Goal: Check status: Check status

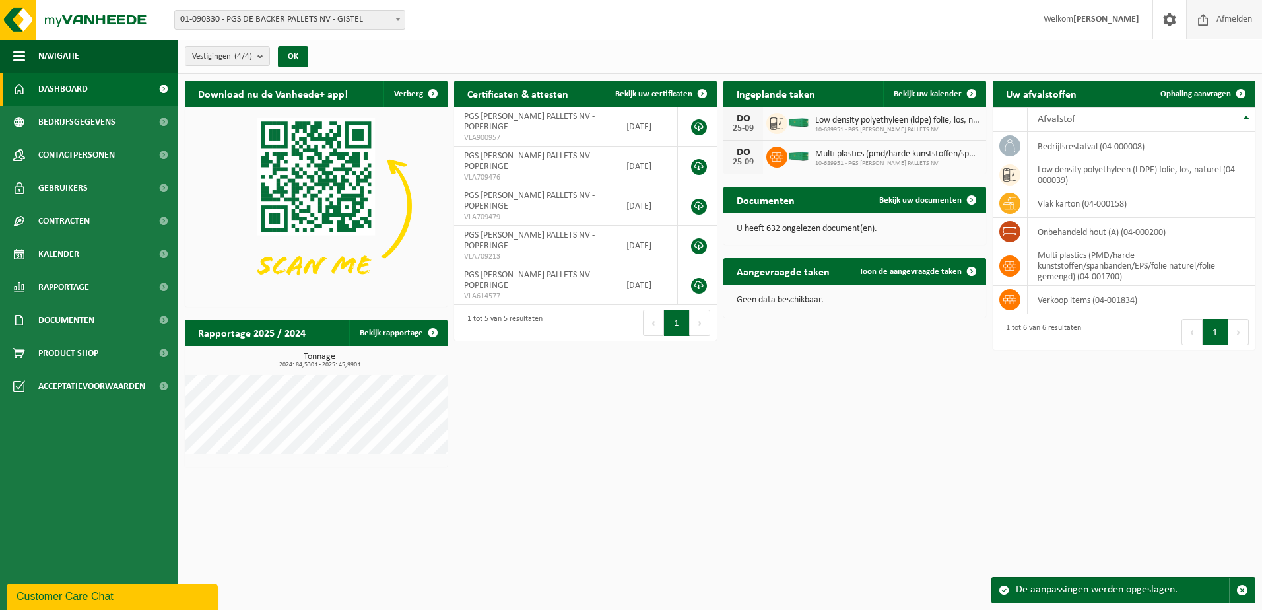
click at [1231, 16] on span "Afmelden" at bounding box center [1234, 19] width 42 height 39
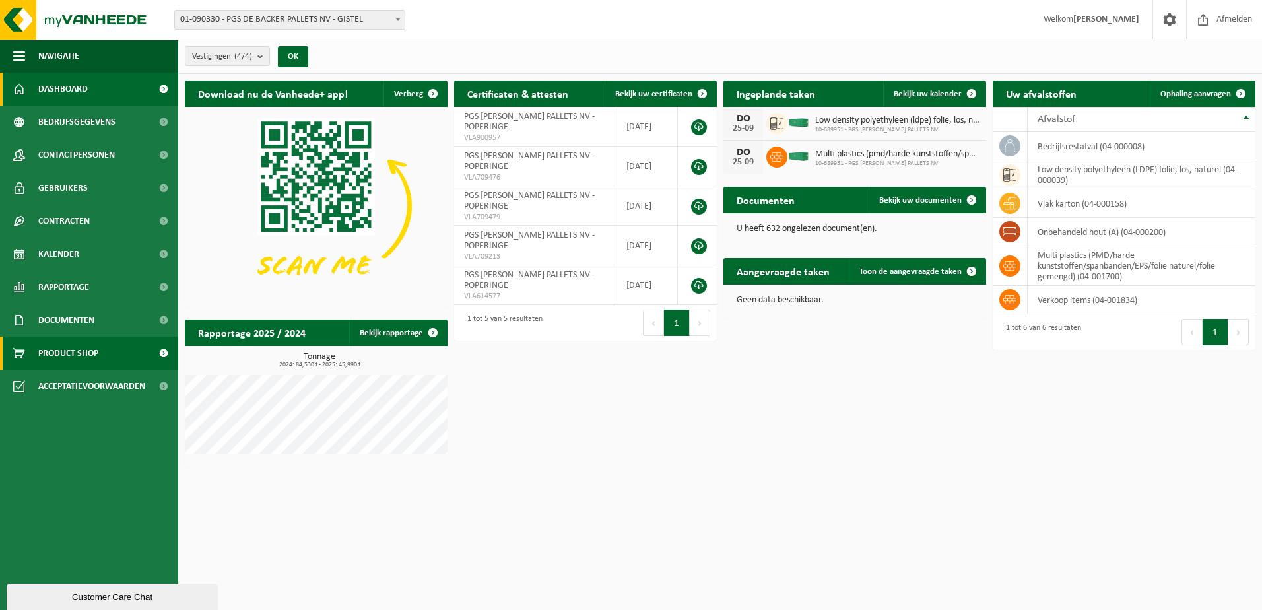
click at [58, 348] on span "Product Shop" at bounding box center [68, 353] width 60 height 33
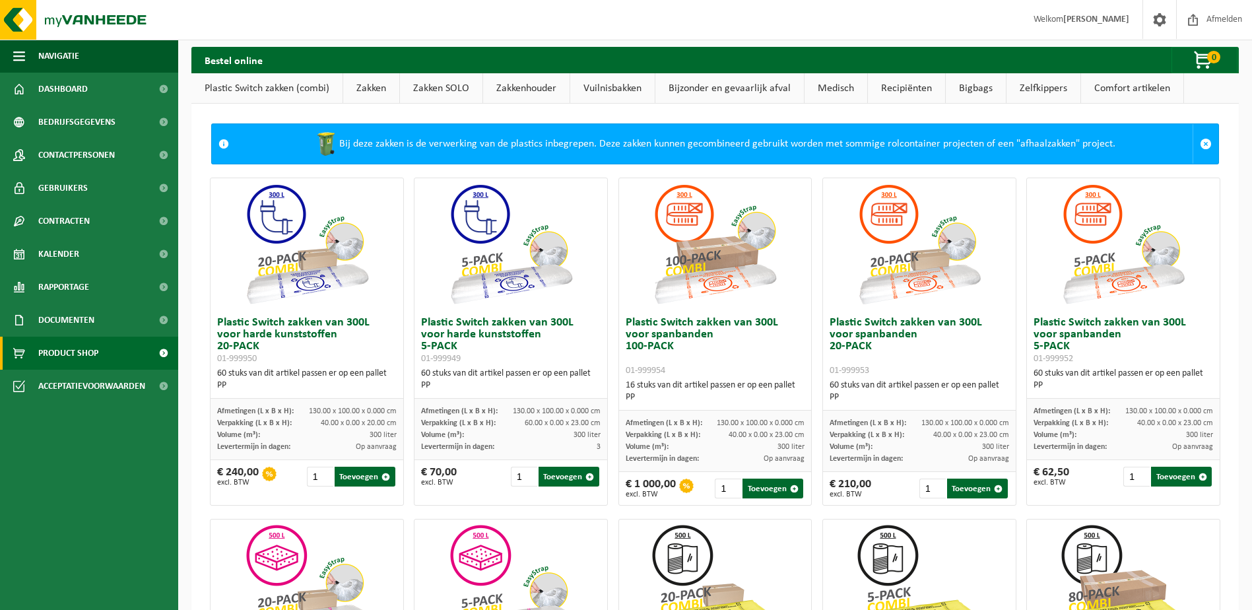
click at [434, 86] on link "Zakken SOLO" at bounding box center [441, 88] width 83 height 30
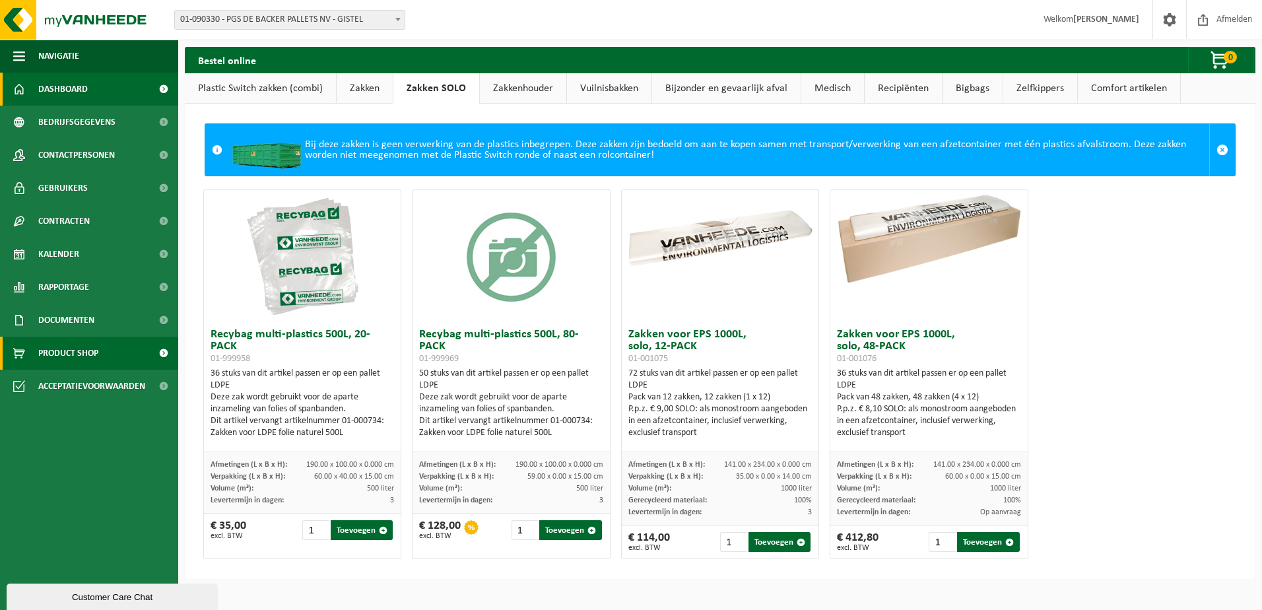
click at [58, 83] on span "Dashboard" at bounding box center [63, 89] width 50 height 33
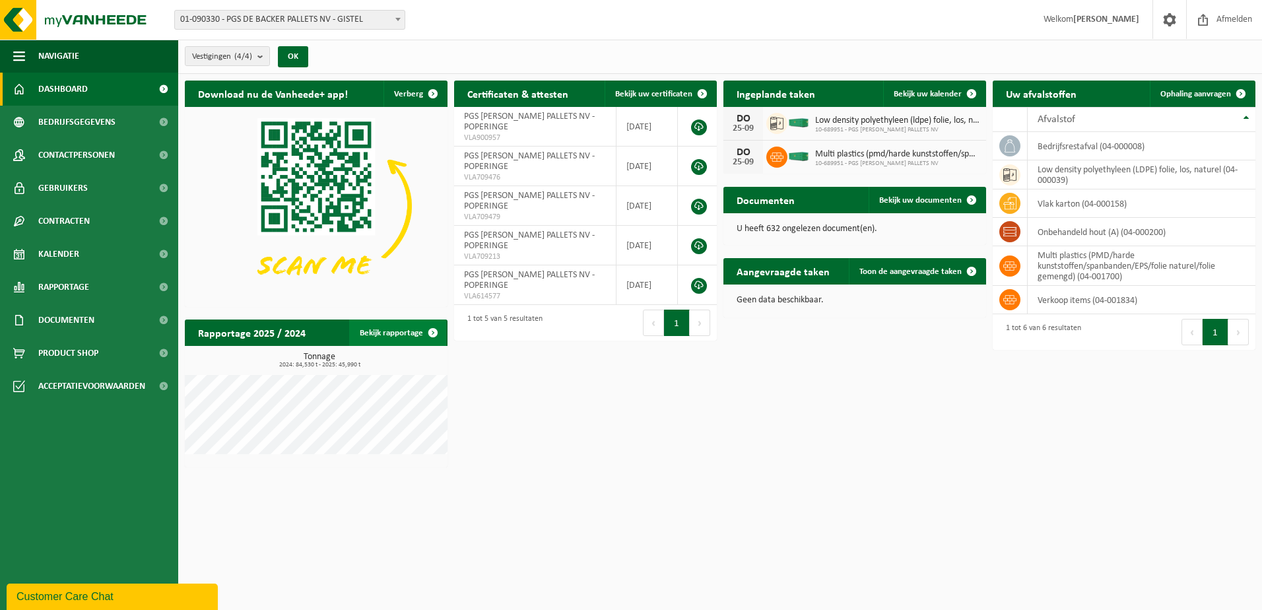
click at [388, 328] on link "Bekijk rapportage" at bounding box center [397, 333] width 97 height 26
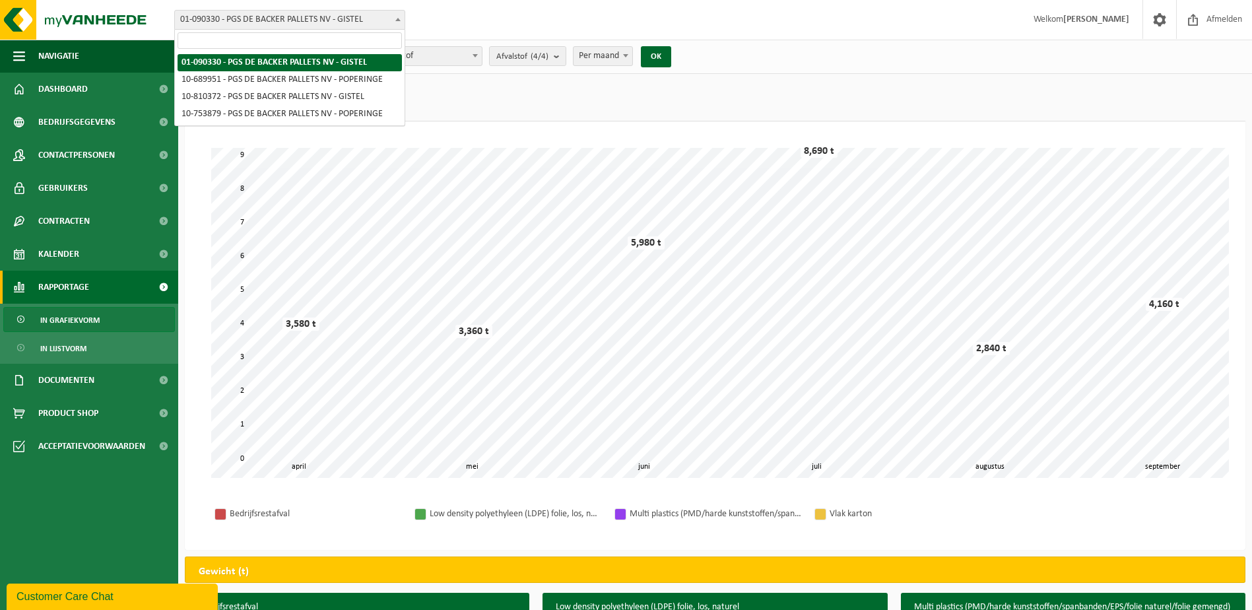
click at [398, 18] on b at bounding box center [397, 19] width 5 height 3
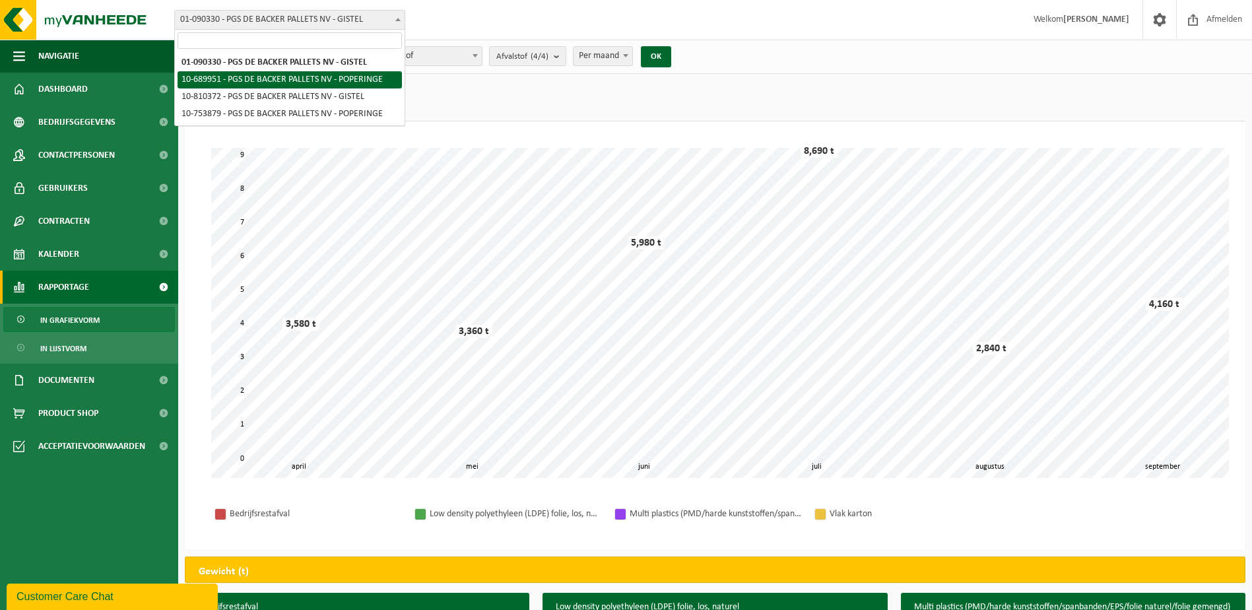
select select "13762"
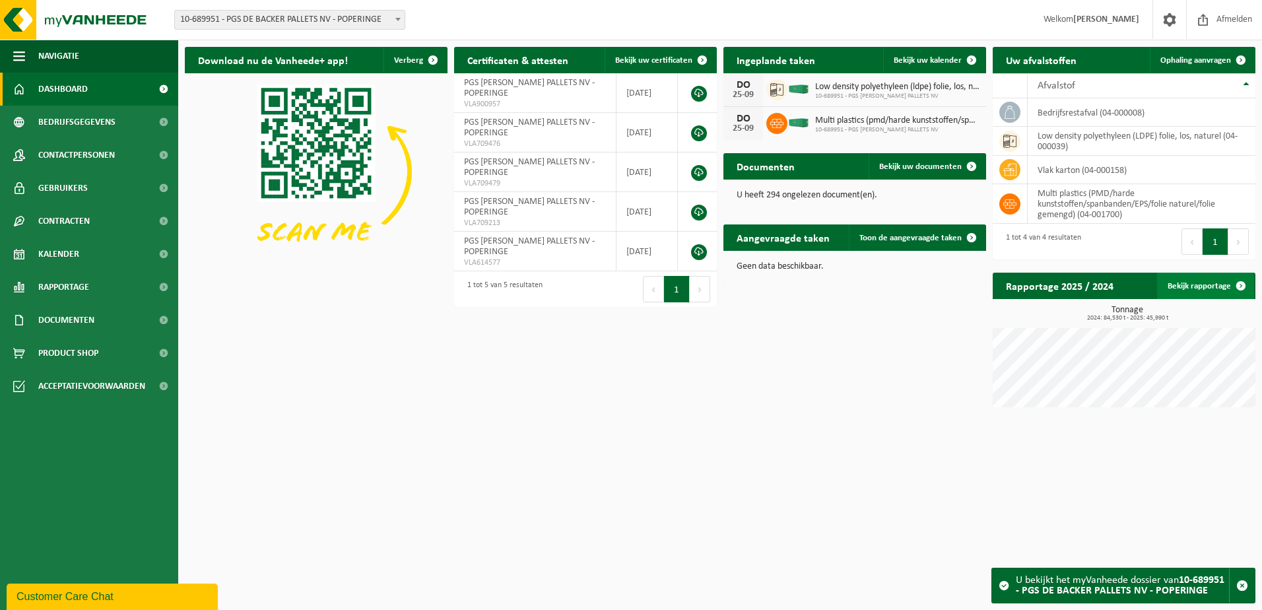
click at [1190, 285] on link "Bekijk rapportage" at bounding box center [1205, 286] width 97 height 26
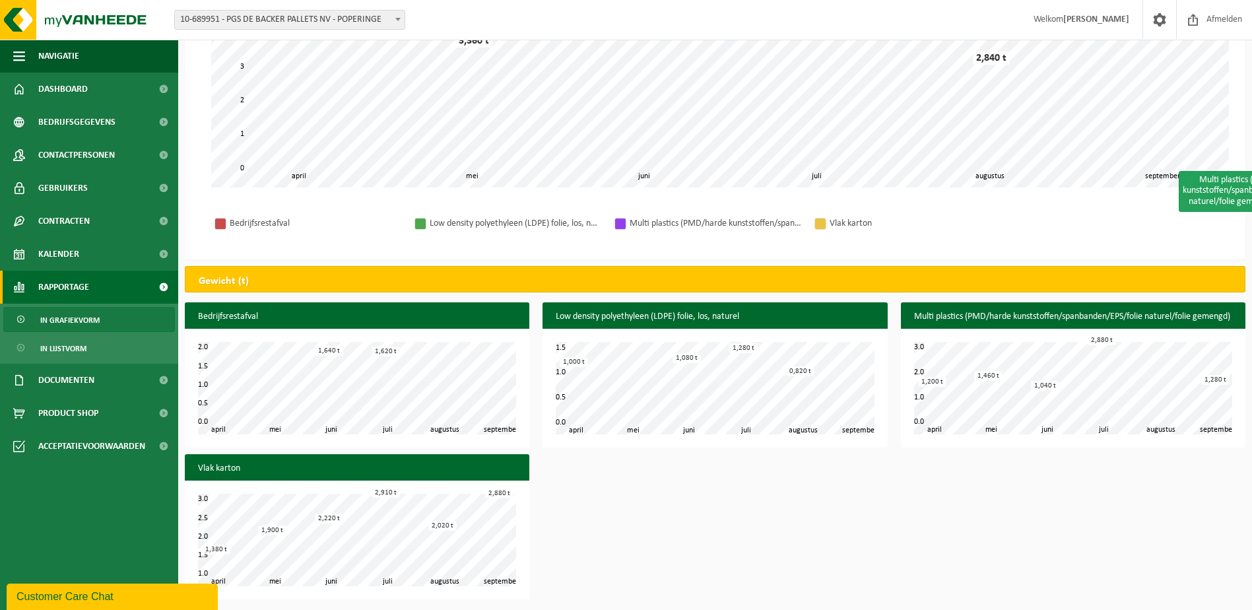
scroll to position [292, 0]
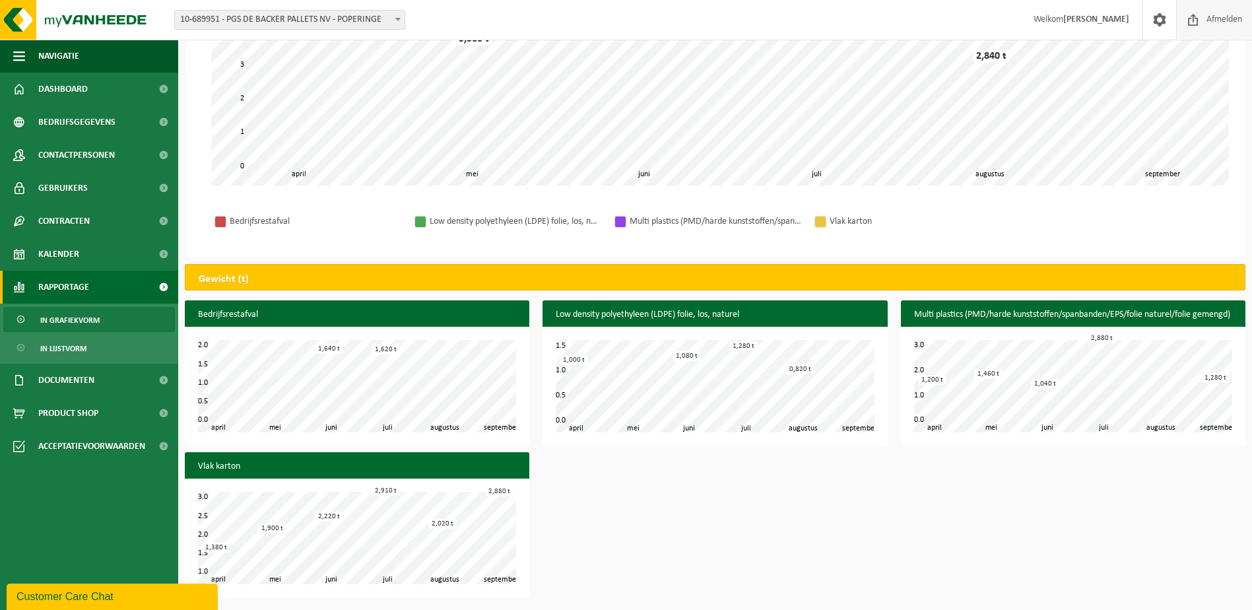
click at [1225, 17] on span "Afmelden" at bounding box center [1225, 19] width 42 height 39
